Goal: Transaction & Acquisition: Book appointment/travel/reservation

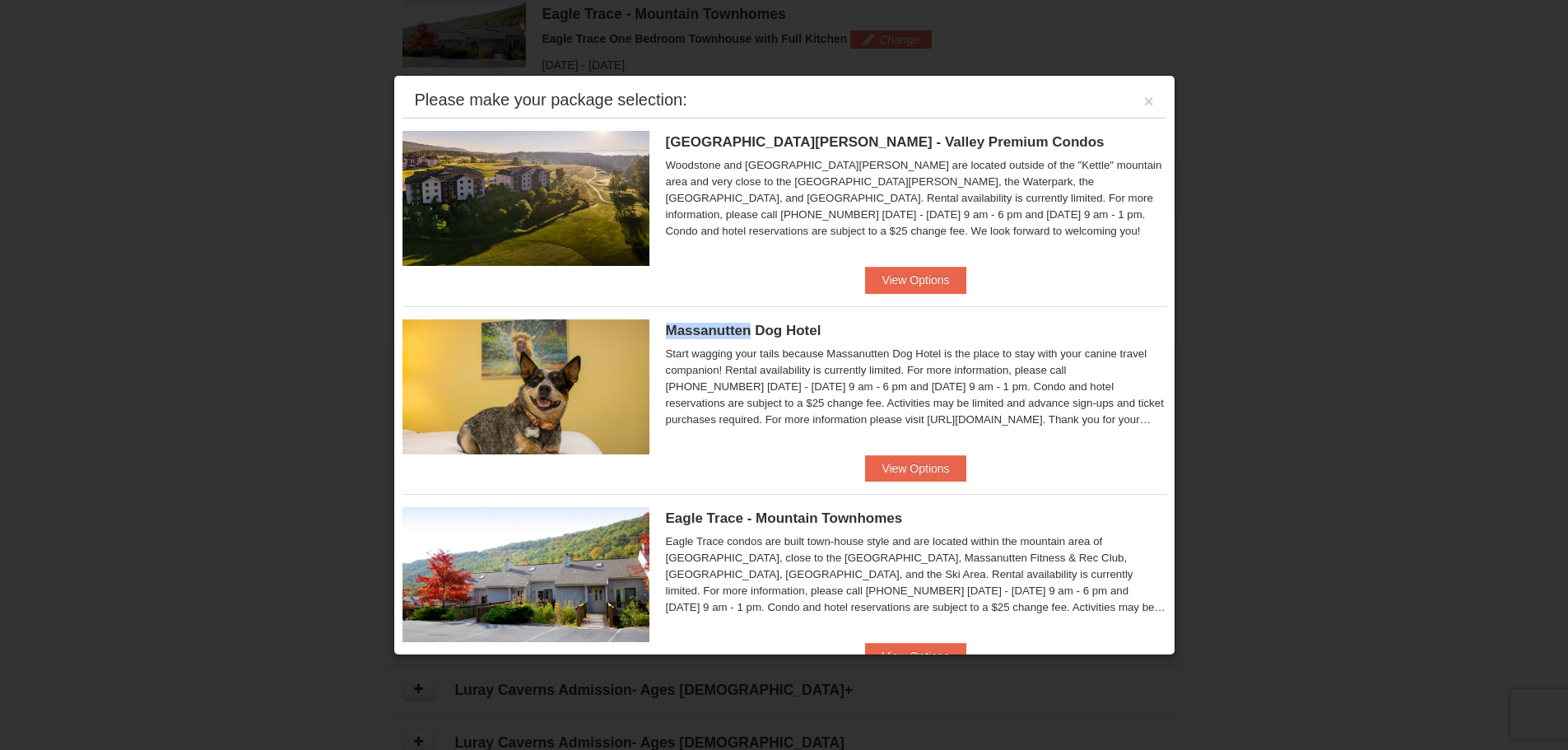
scroll to position [181, 0]
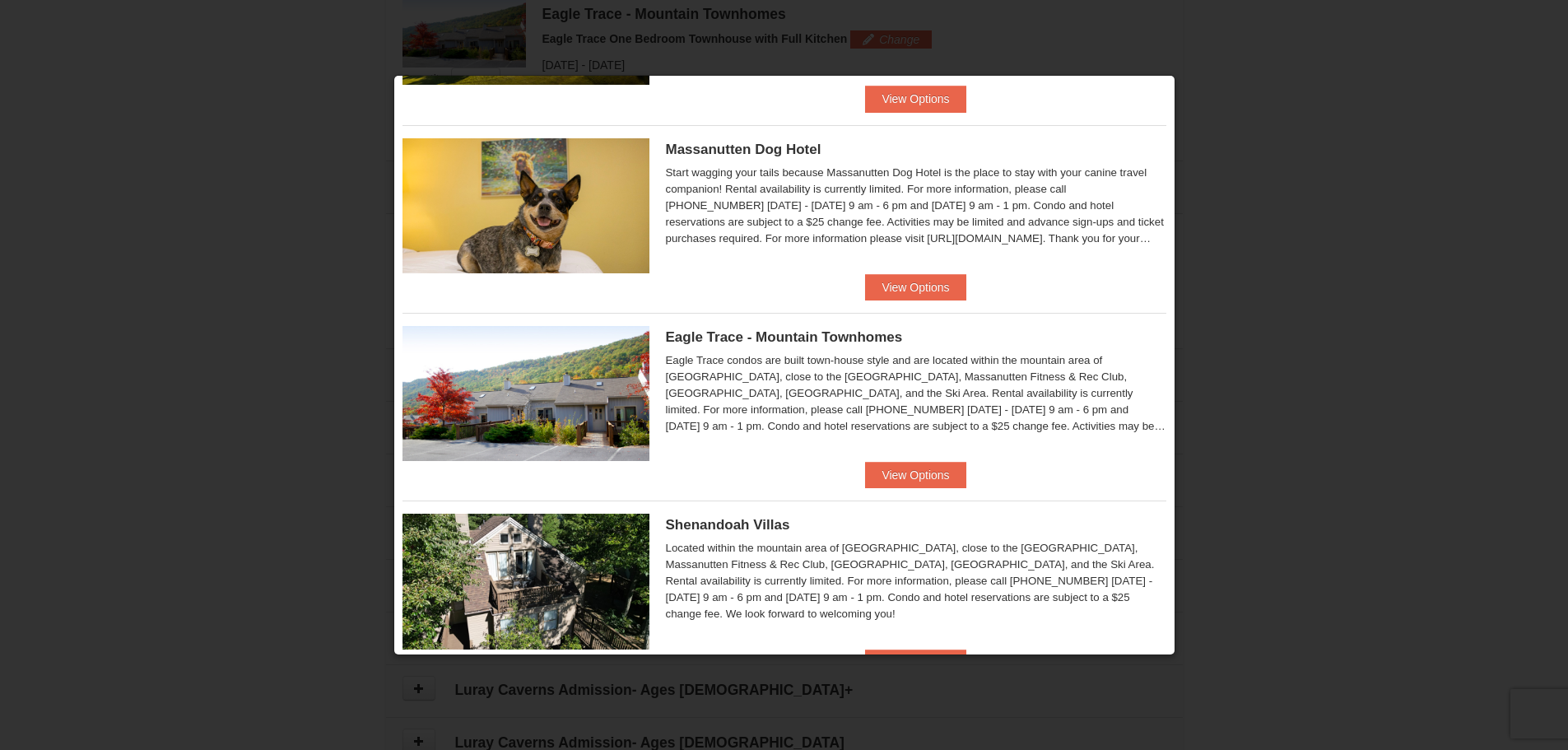
click at [1375, 212] on div at bounding box center [784, 375] width 1568 height 750
click at [778, 338] on span "Eagle Trace - Mountain Townhomes" at bounding box center [784, 337] width 237 height 15
click at [905, 470] on button "View Options" at bounding box center [915, 475] width 100 height 26
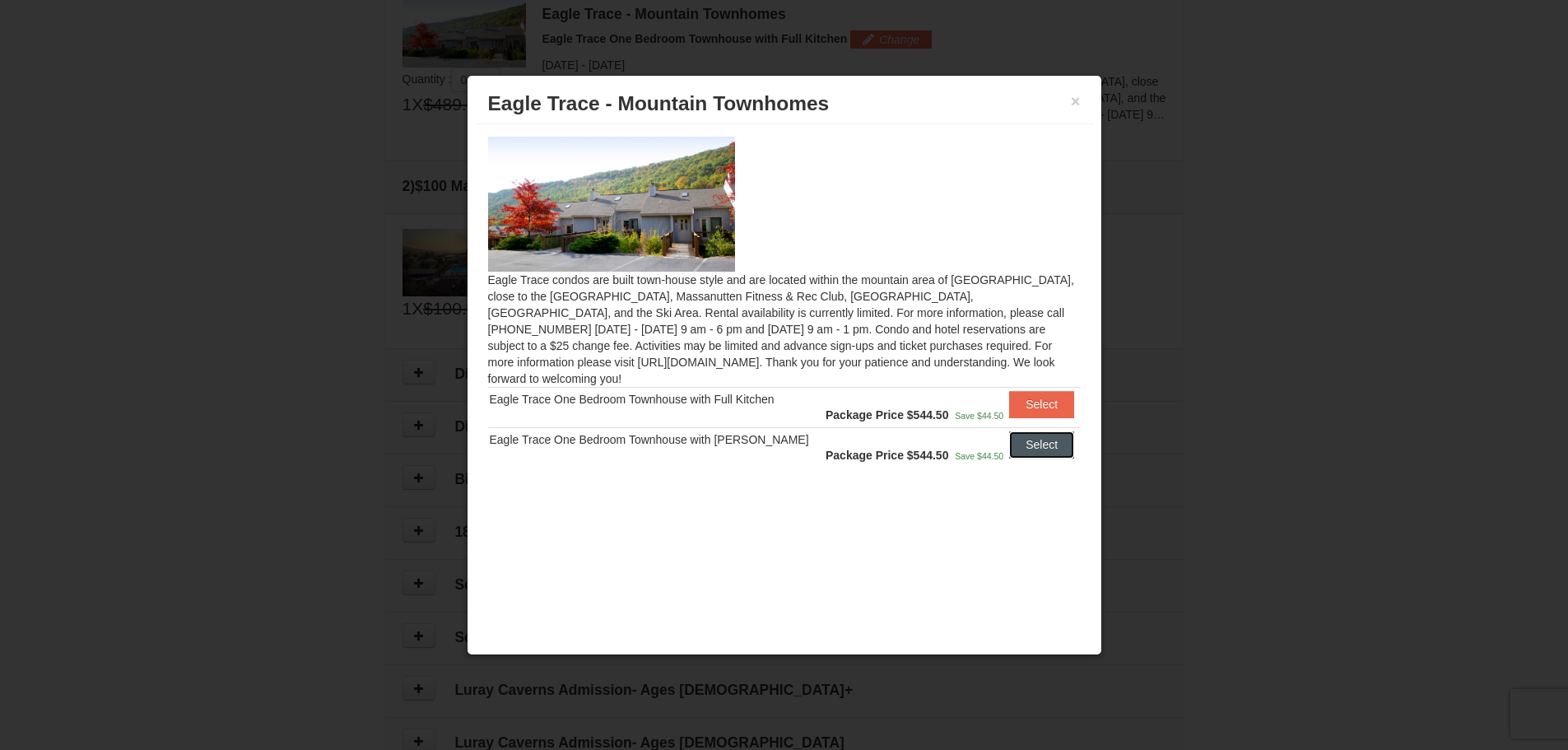
click at [1017, 432] on button "Select" at bounding box center [1041, 444] width 65 height 26
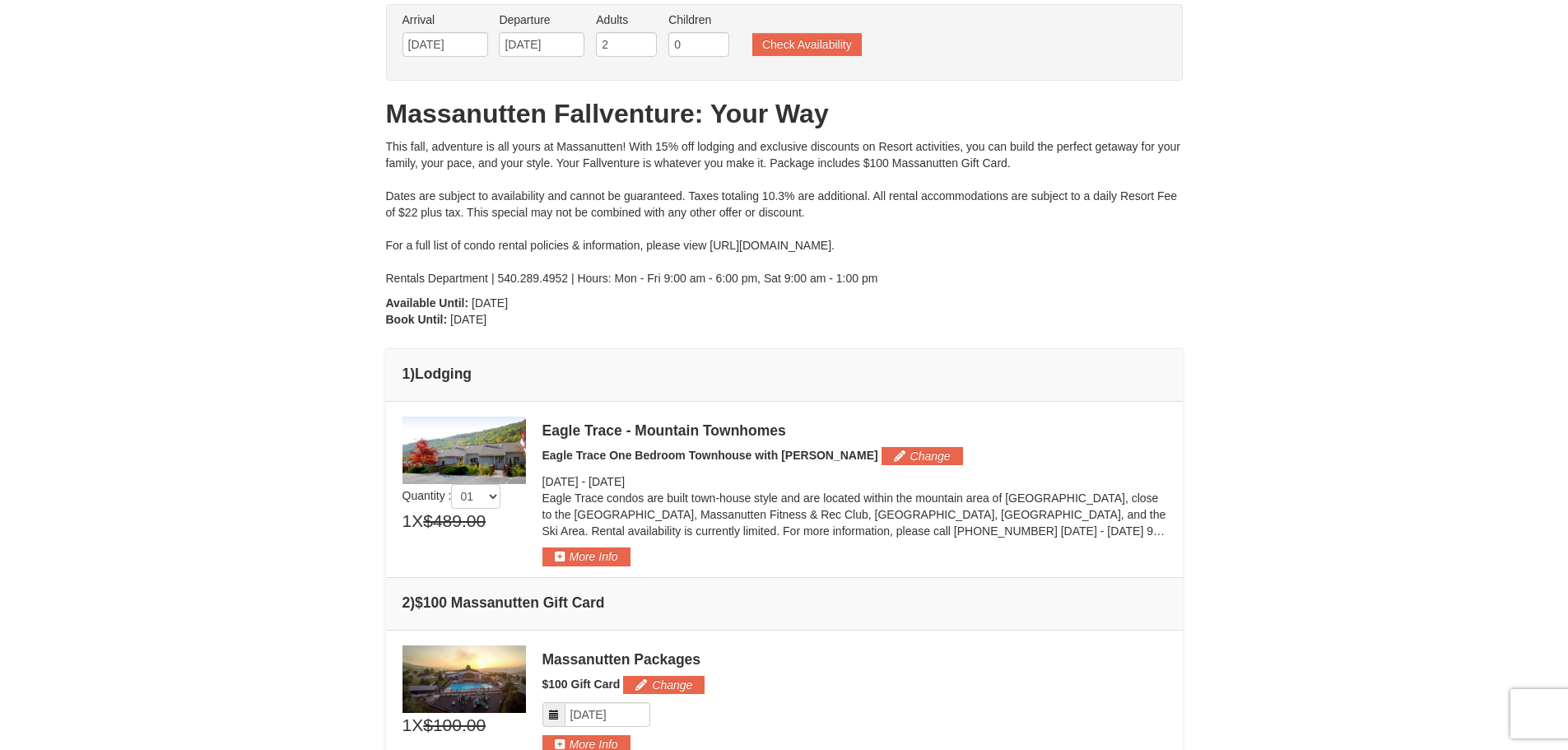
scroll to position [0, 0]
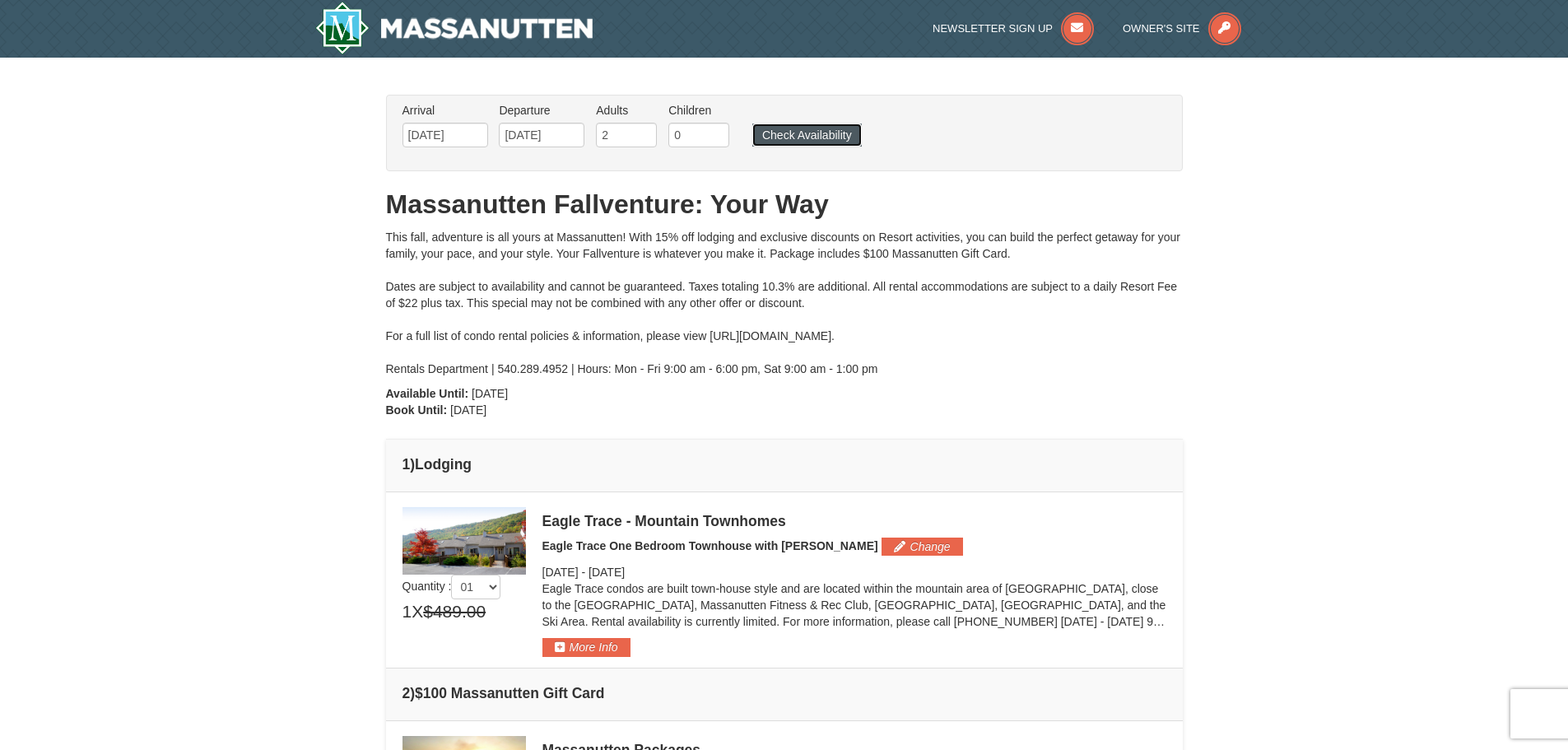
click at [781, 127] on button "Check Availability" at bounding box center [807, 135] width 109 height 23
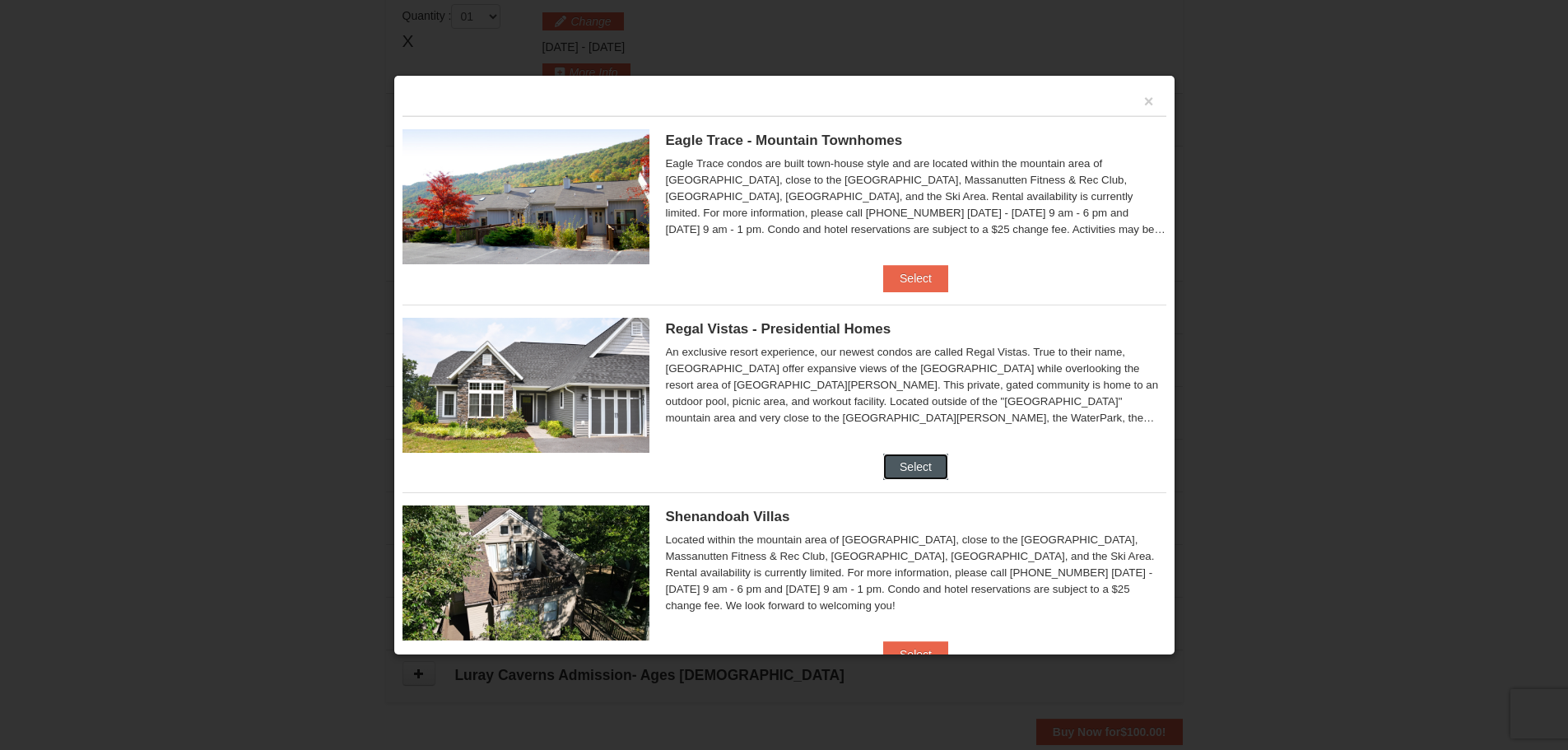
click at [888, 462] on button "Select" at bounding box center [915, 466] width 65 height 26
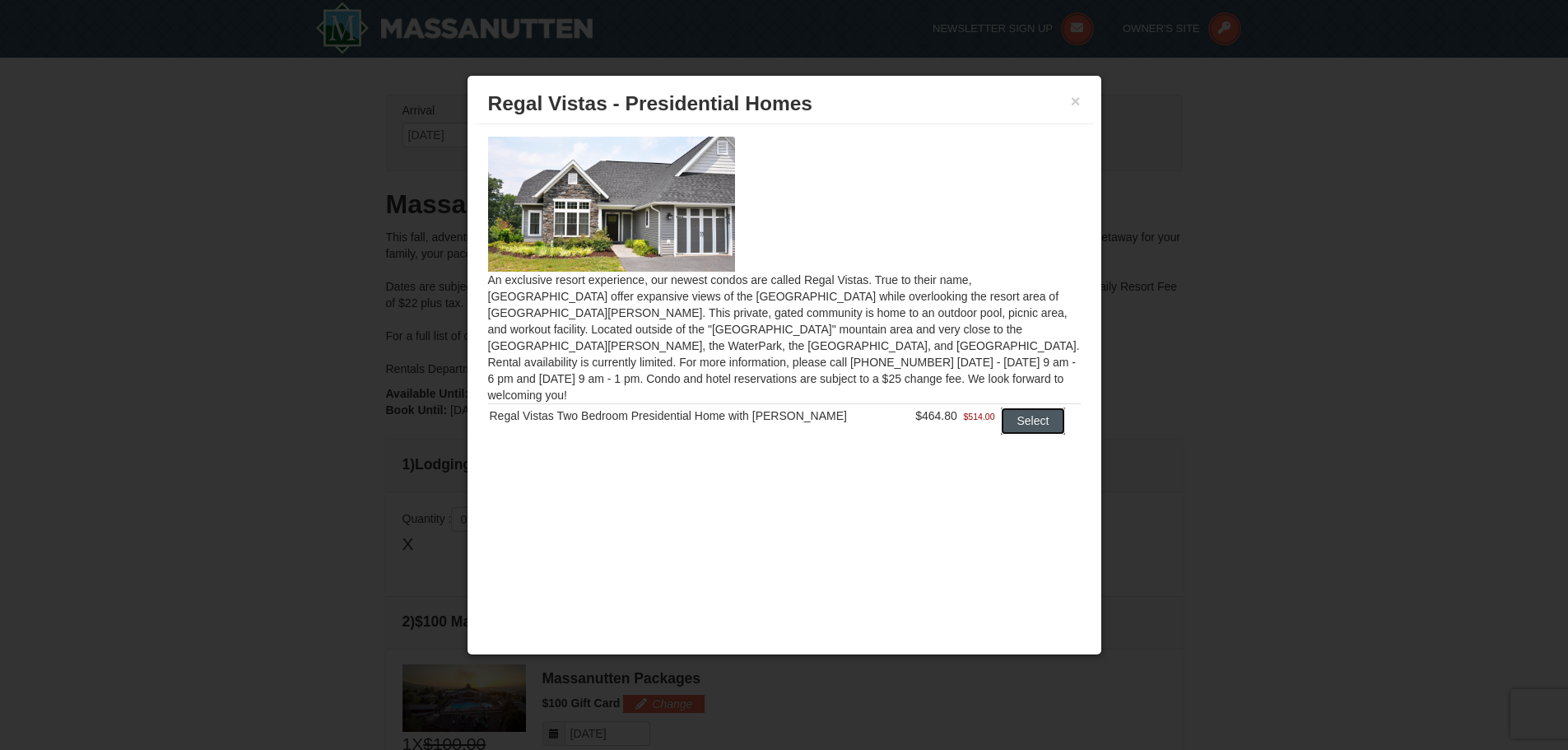
click at [1003, 408] on button "Select" at bounding box center [1033, 420] width 65 height 26
